Goal: Task Accomplishment & Management: Manage account settings

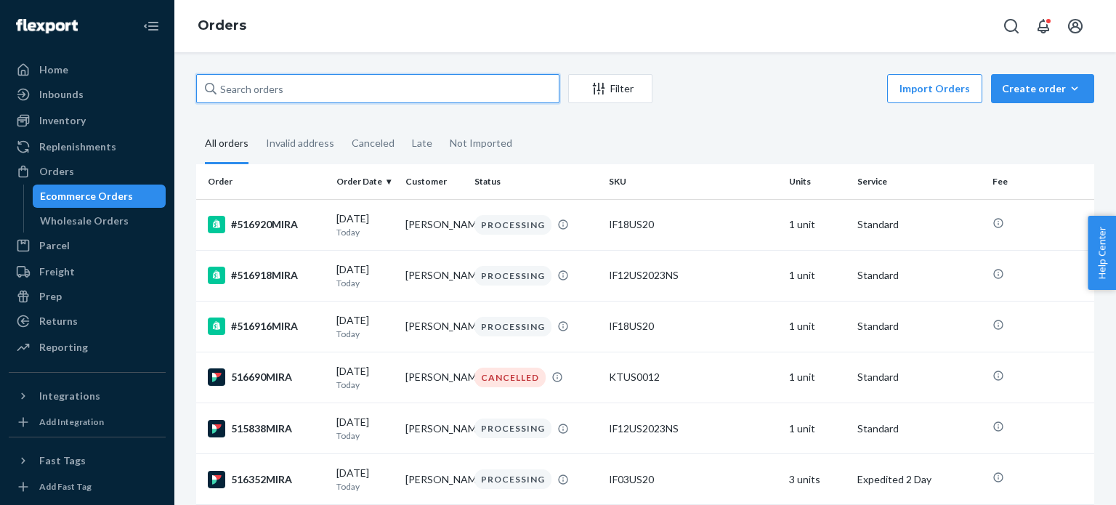
click at [439, 99] on input "text" at bounding box center [377, 88] width 363 height 29
paste input "516668MIRA"
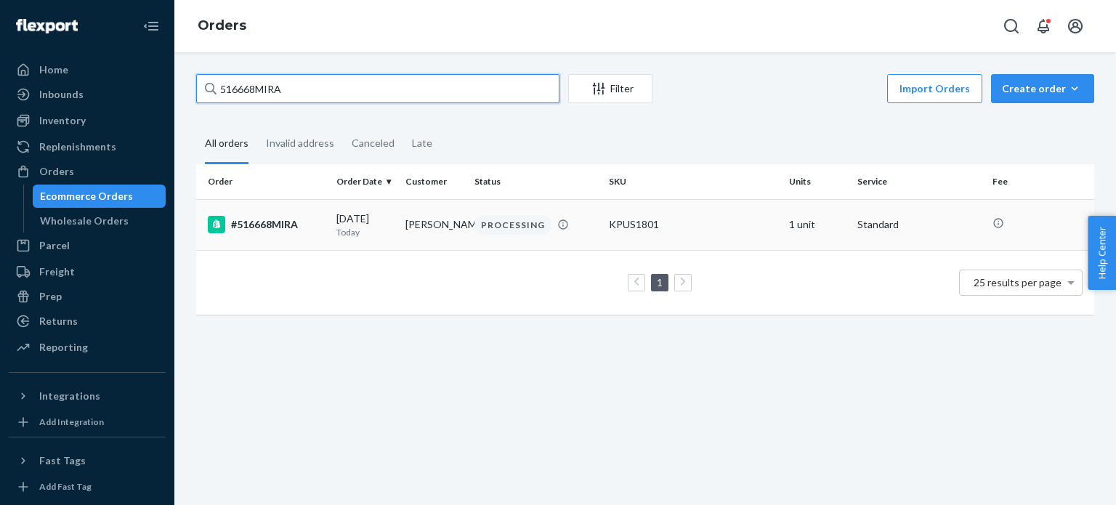
type input "516668MIRA"
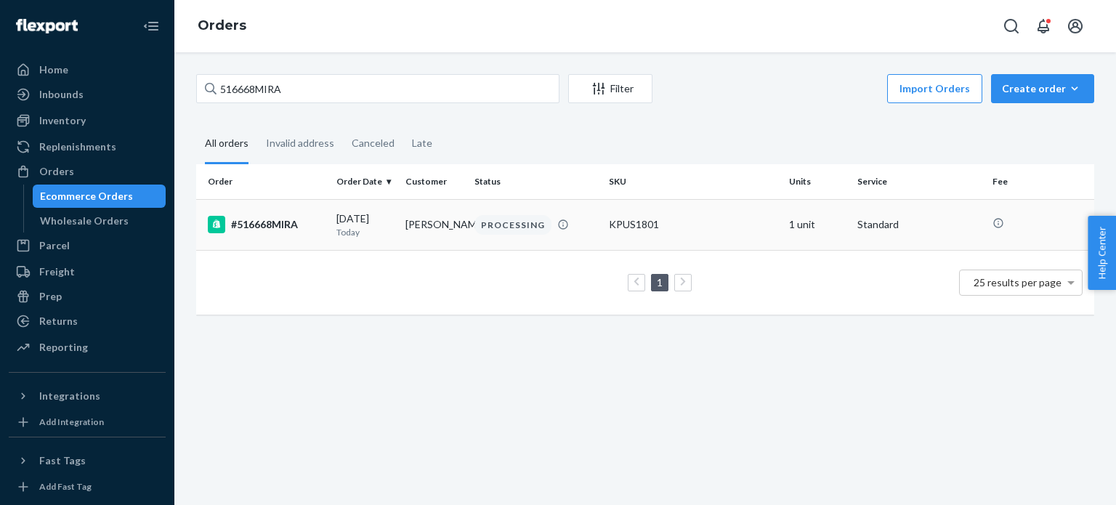
click at [268, 213] on td "#516668MIRA" at bounding box center [263, 224] width 134 height 51
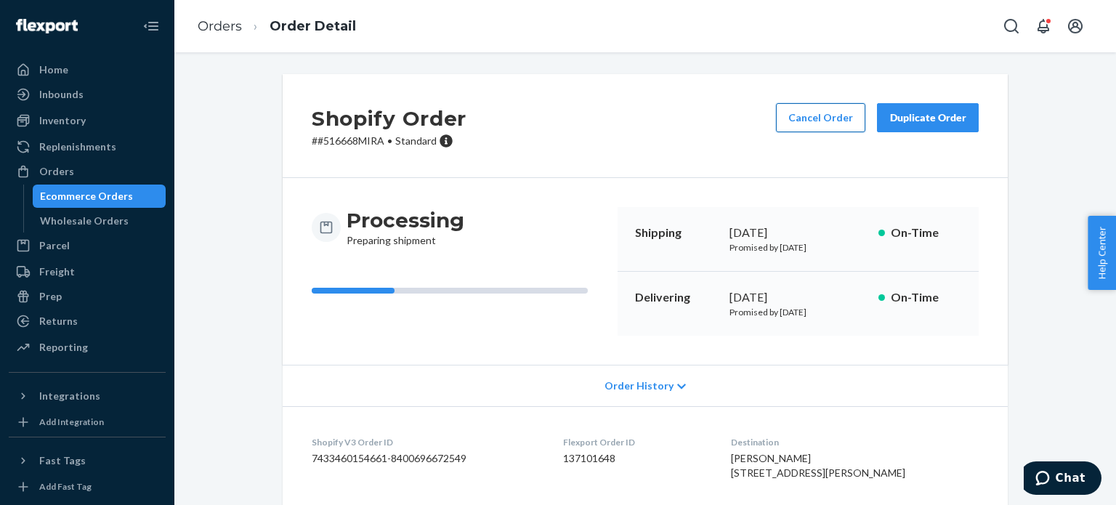
click at [822, 115] on button "Cancel Order" at bounding box center [820, 117] width 89 height 29
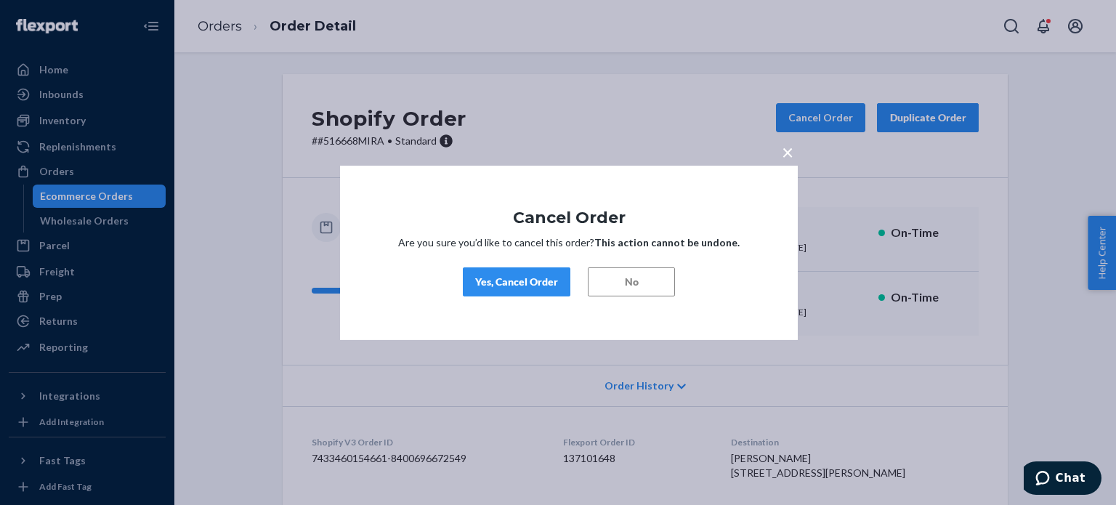
click at [540, 285] on div "Yes, Cancel Order" at bounding box center [516, 282] width 83 height 15
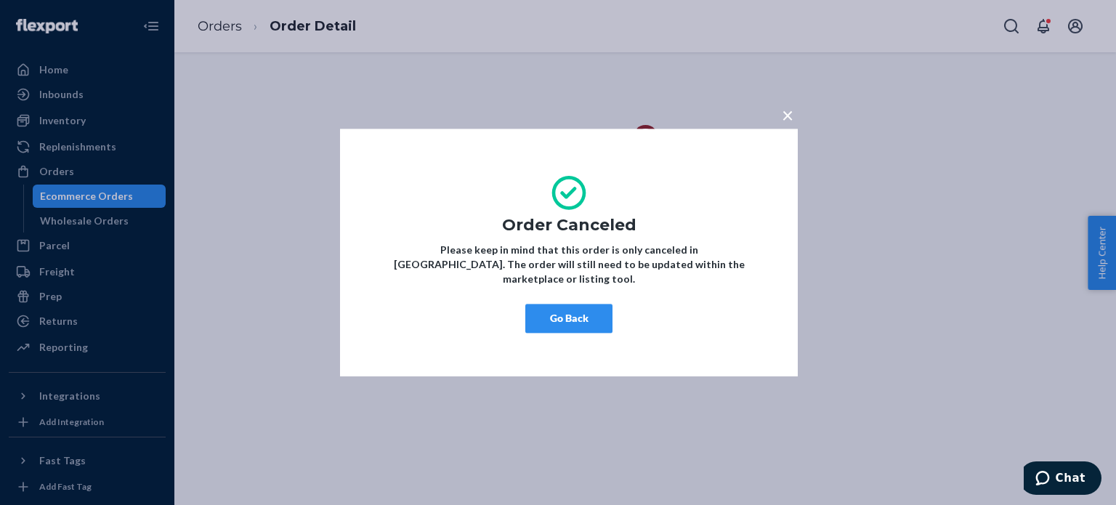
click at [575, 305] on button "Go Back" at bounding box center [568, 318] width 87 height 29
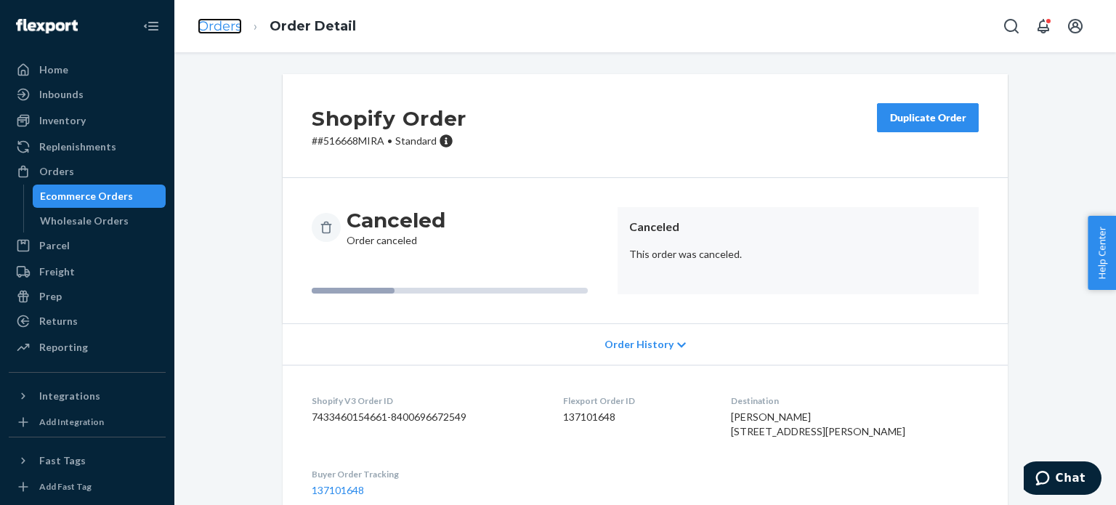
click at [240, 31] on link "Orders" at bounding box center [220, 26] width 44 height 16
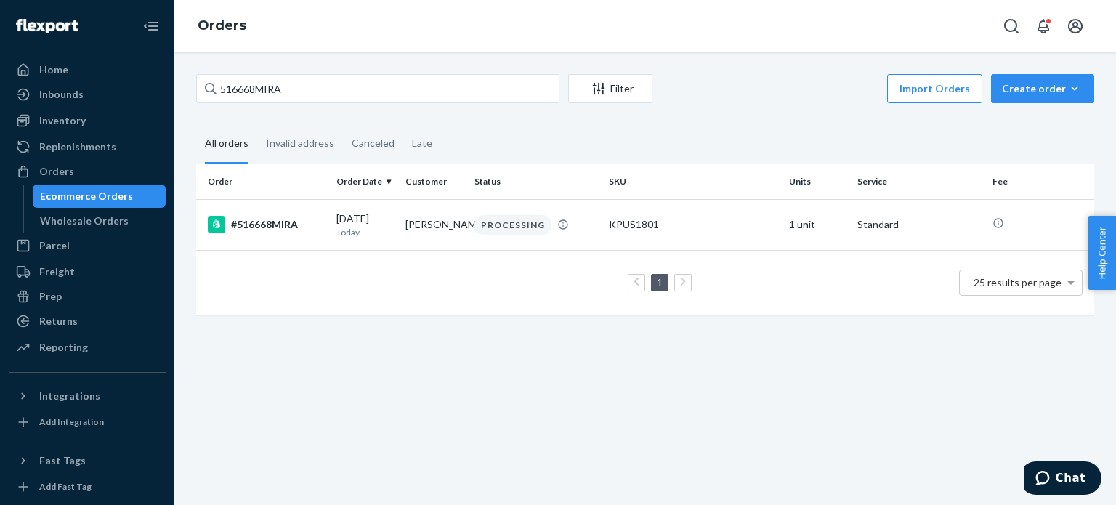
click at [356, 106] on div "516668MIRA Filter Import Orders Create order Ecommerce order Removal order" at bounding box center [645, 90] width 898 height 33
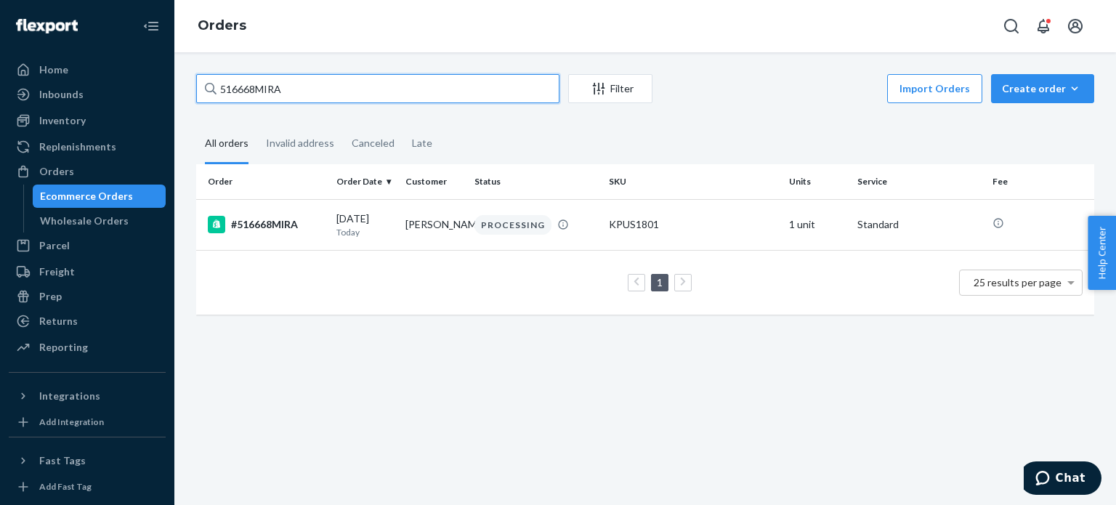
click at [361, 98] on input "516668MIRA" at bounding box center [377, 88] width 363 height 29
paste input "71"
type input "516671MIRA"
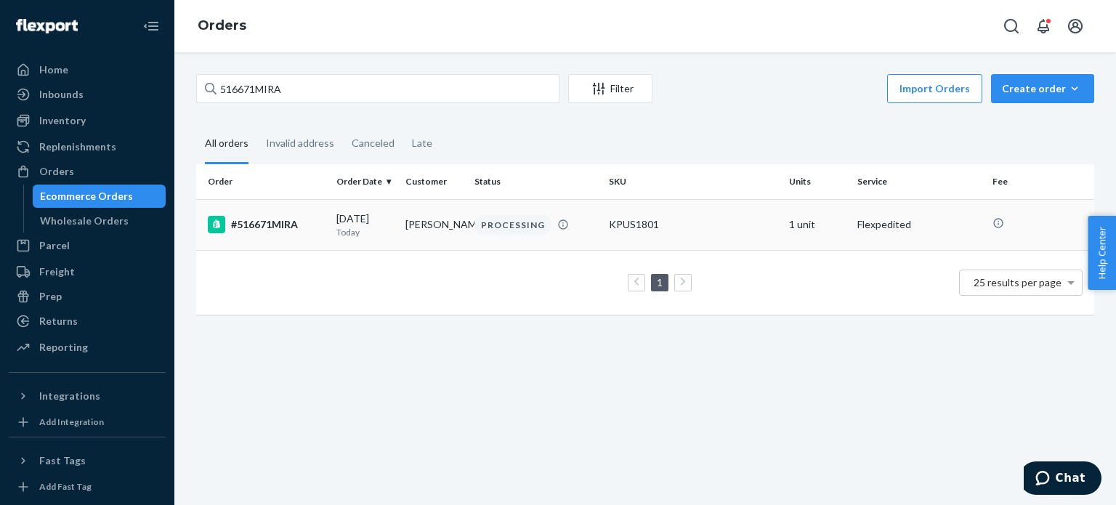
click at [296, 232] on div "#516671MIRA" at bounding box center [266, 224] width 117 height 17
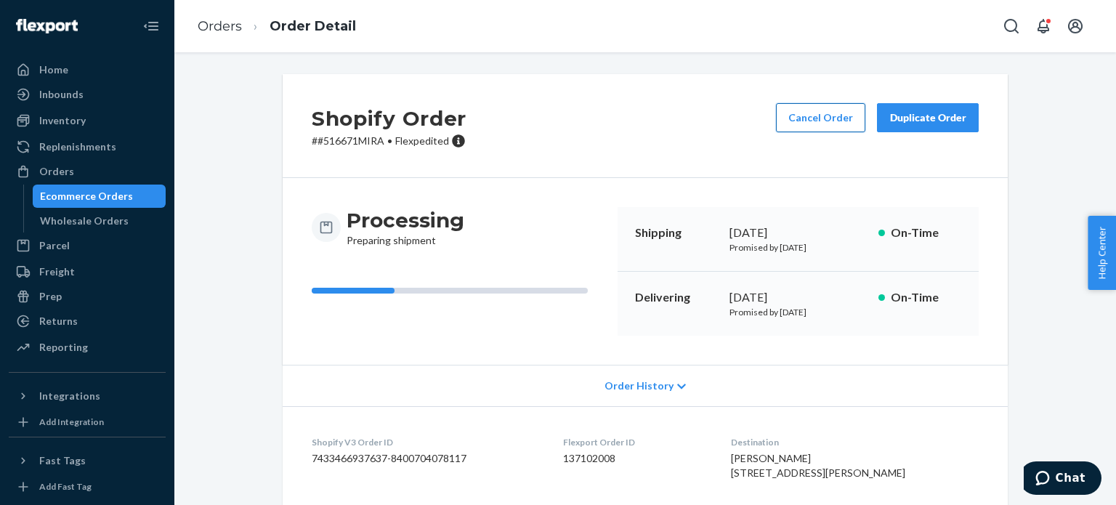
click at [850, 105] on button "Cancel Order" at bounding box center [820, 117] width 89 height 29
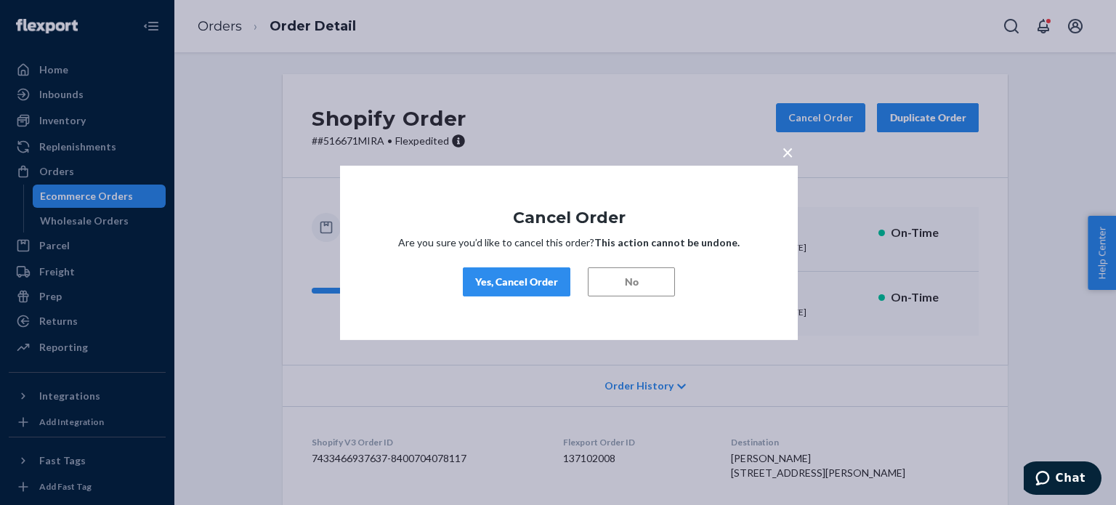
click at [537, 272] on button "Yes, Cancel Order" at bounding box center [517, 281] width 108 height 29
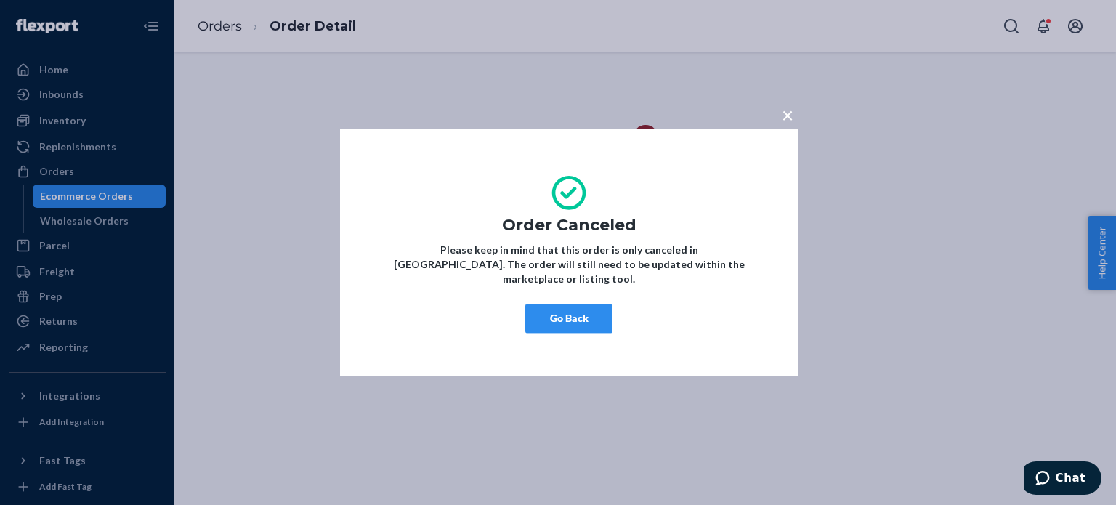
click at [552, 304] on button "Go Back" at bounding box center [568, 318] width 87 height 29
